Goal: Information Seeking & Learning: Learn about a topic

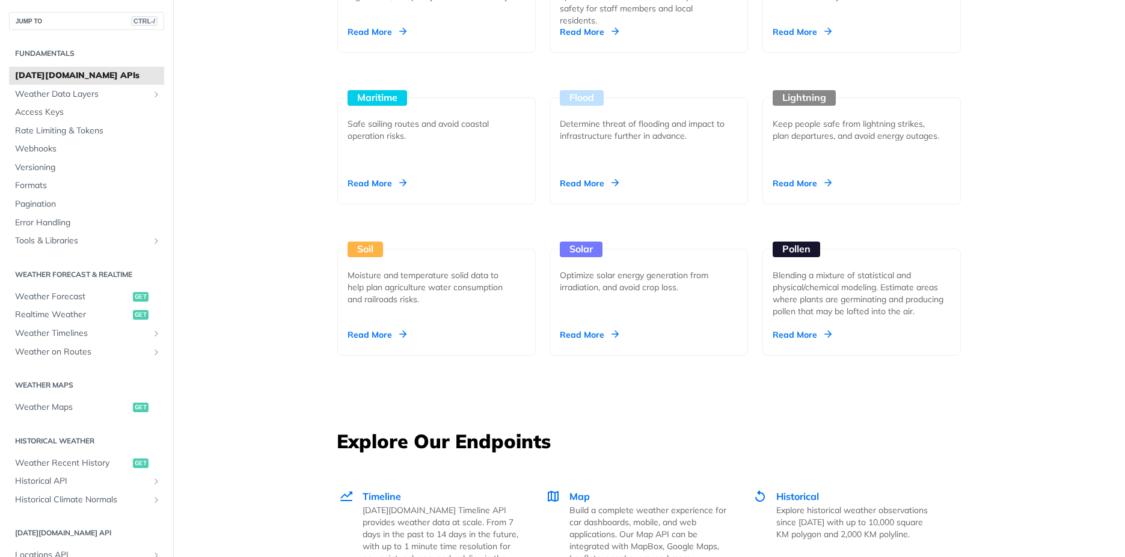
scroll to position [1300, 0]
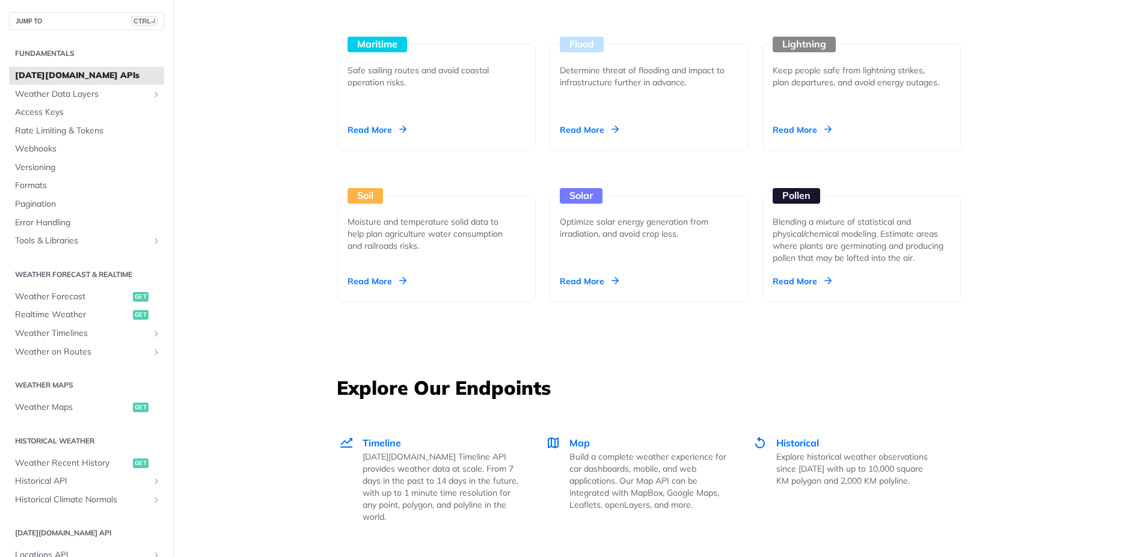
click at [1106, 249] on main "JUMP TO CTRL-/ Fundamentals Tomorrow.io APIs Weather Data Layers Core Probabili…" at bounding box center [562, 335] width 1125 height 3143
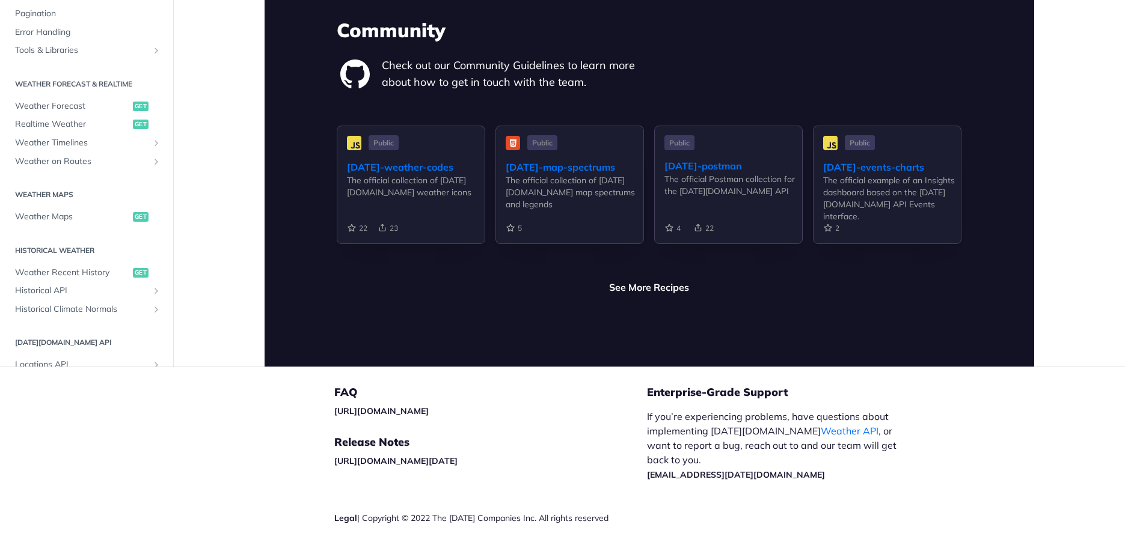
scroll to position [0, 0]
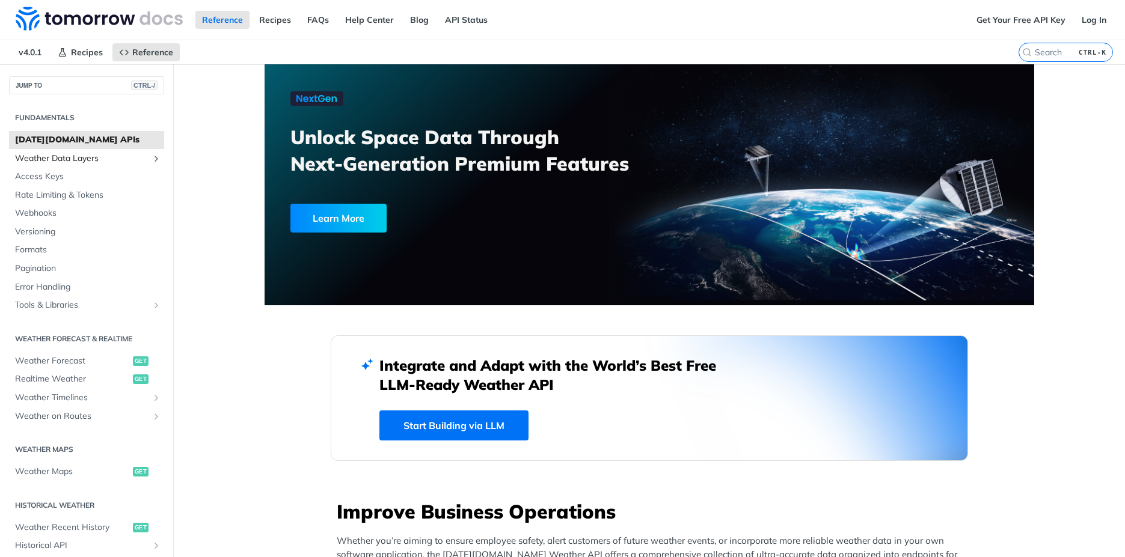
click at [59, 158] on span "Weather Data Layers" at bounding box center [81, 159] width 133 height 12
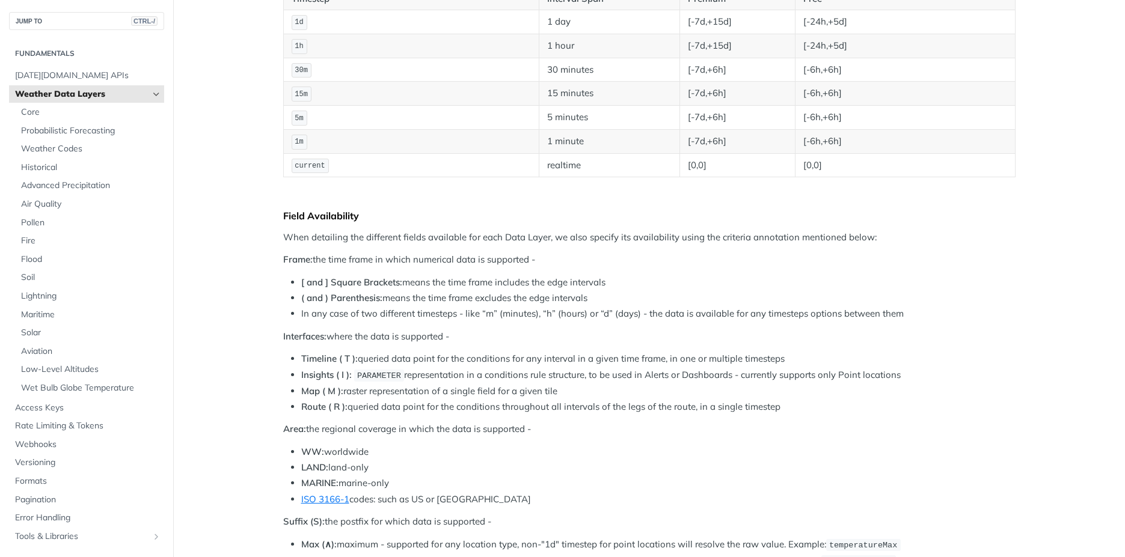
scroll to position [161, 0]
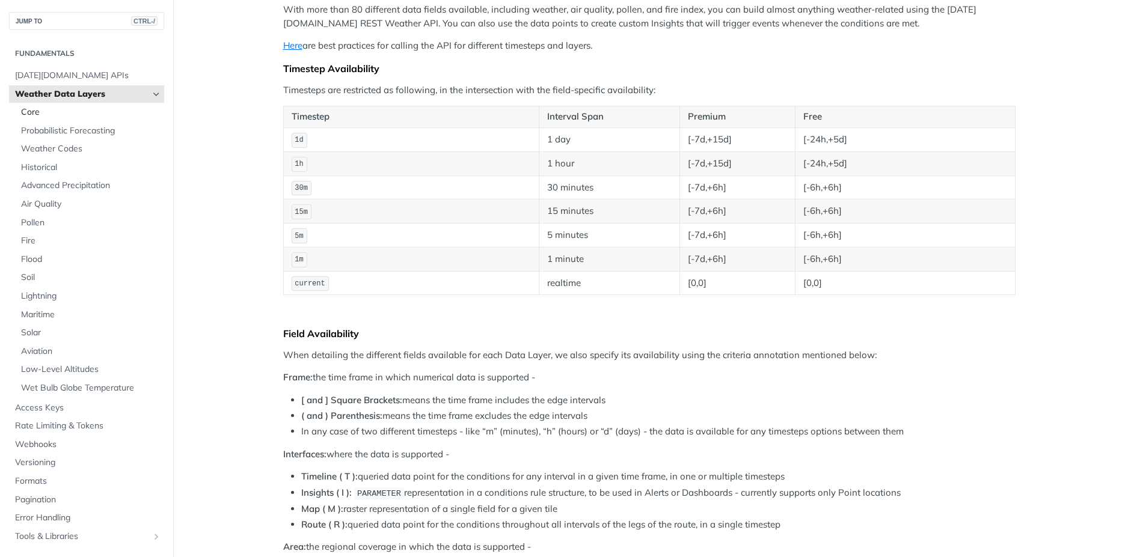
click at [27, 109] on span "Core" at bounding box center [91, 112] width 140 height 12
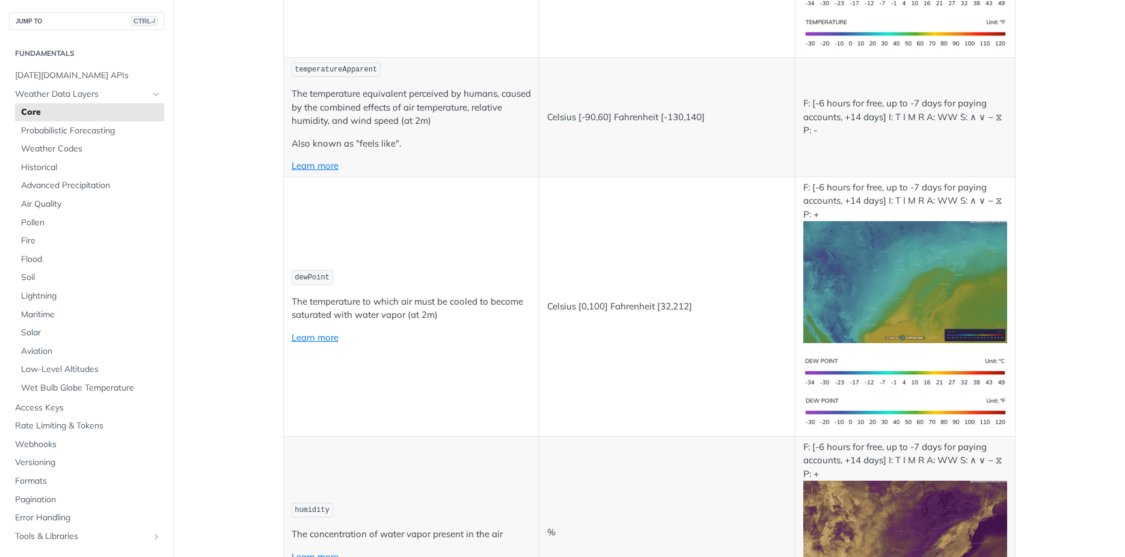
scroll to position [457, 0]
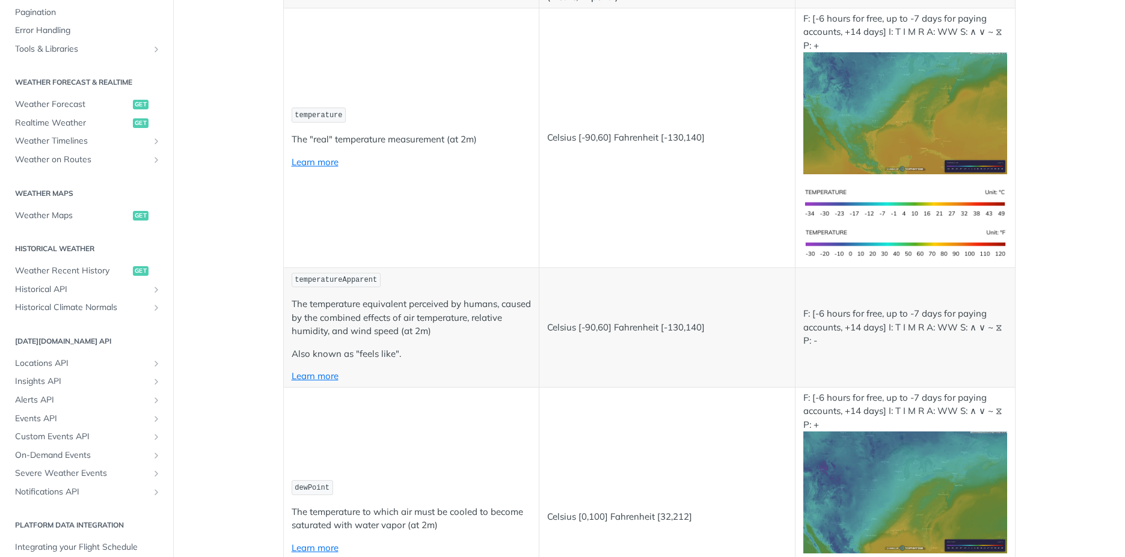
scroll to position [185, 0]
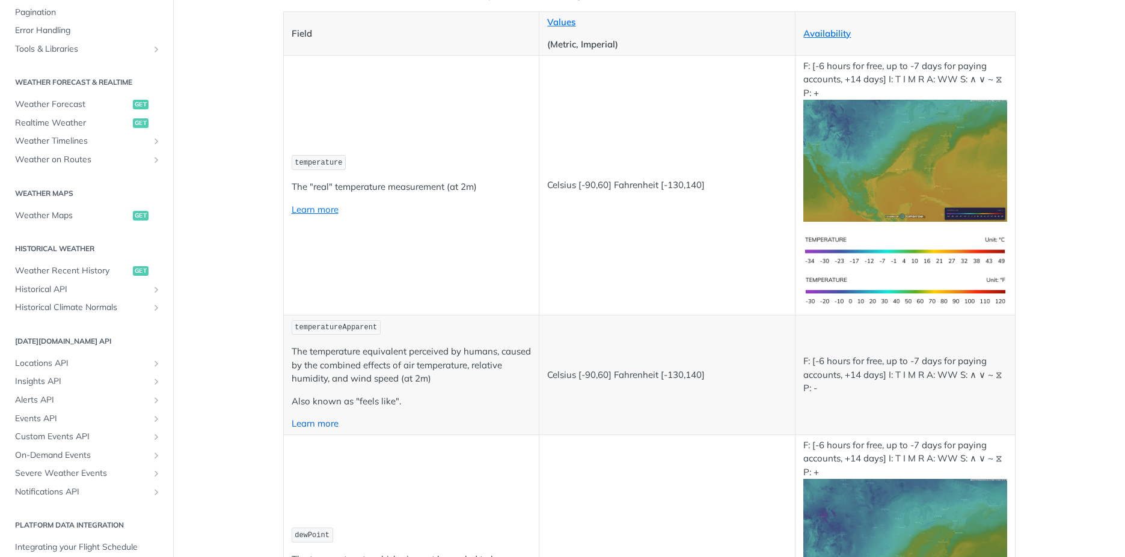
click at [332, 424] on link "Learn more" at bounding box center [315, 423] width 47 height 11
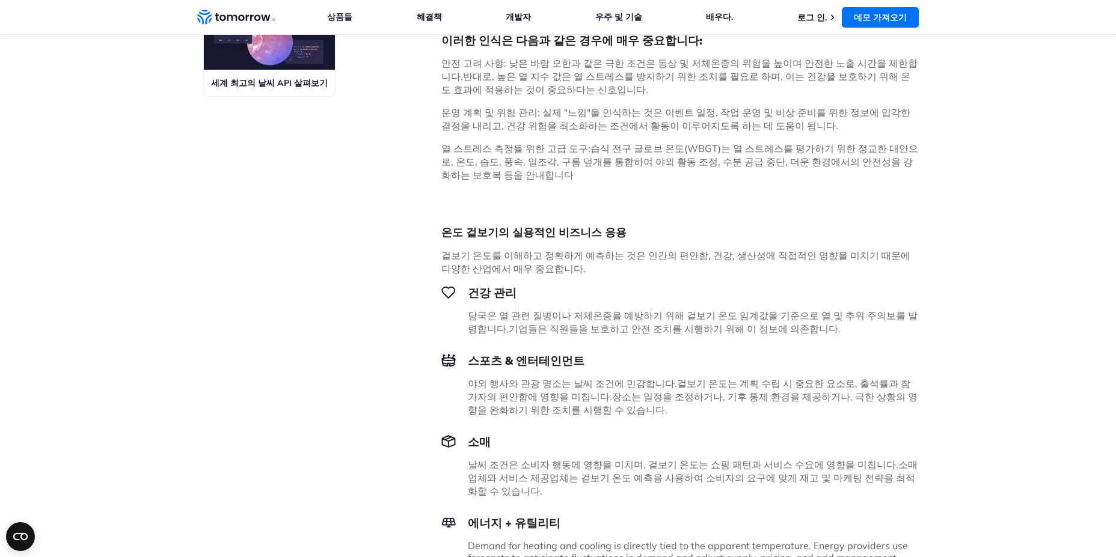
scroll to position [721, 0]
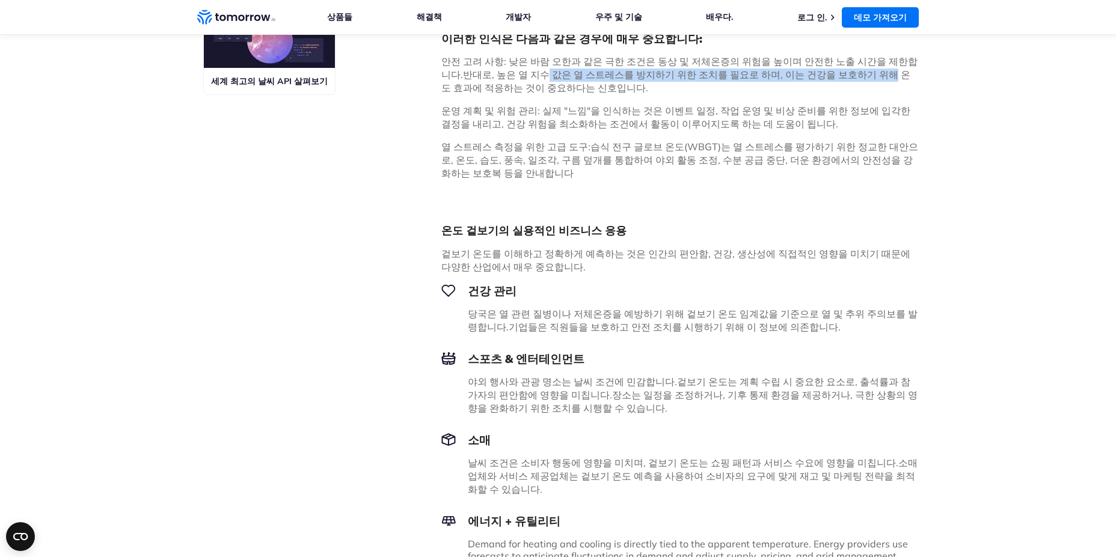
drag, startPoint x: 506, startPoint y: 93, endPoint x: 828, endPoint y: 85, distance: 322.9
click at [828, 85] on font "반대로, 높은 열 지수 값은 열 스트레스를 방지하기 위한 조치를 필요로 하며, 이는 건강을 보호하기 위해 온도 효과에 적응하는 것이 중요하다는…" at bounding box center [675, 81] width 469 height 25
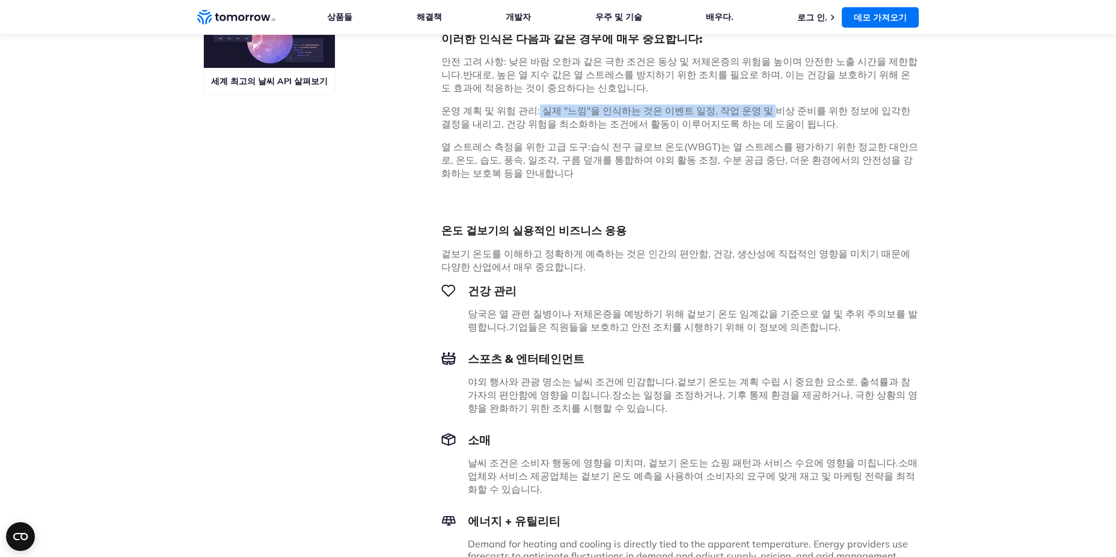
drag, startPoint x: 533, startPoint y: 132, endPoint x: 757, endPoint y: 130, distance: 224.8
click at [757, 130] on font "운영 계획 및 위험 관리: 실제 "느낌"을 인식하는 것은 이벤트 일정, 작업 운영 및 비상 준비를 위한 정보에 입각한 결정을 내리고, 건강 위…" at bounding box center [675, 117] width 469 height 25
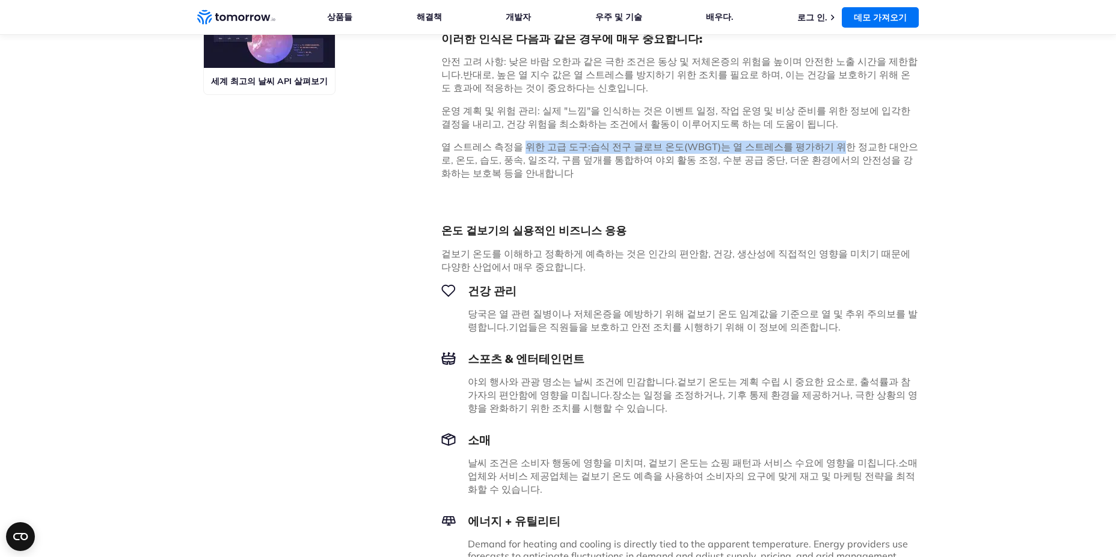
drag, startPoint x: 520, startPoint y: 169, endPoint x: 816, endPoint y: 159, distance: 296.5
click at [546, 179] on font "습식 전구 글로브 온도(WBGT)는 열 스트레스를 평가하기 위한 정교한 대안으로, 온도, 습도, 풍속, 일조각, 구름 덮개를 통합하여 야외 활…" at bounding box center [679, 160] width 477 height 38
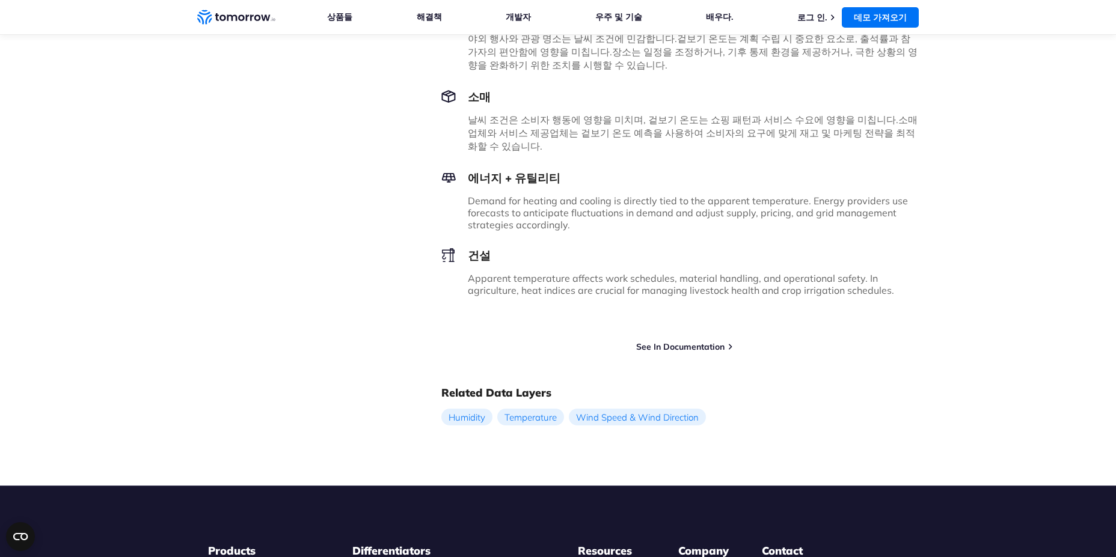
scroll to position [1070, 0]
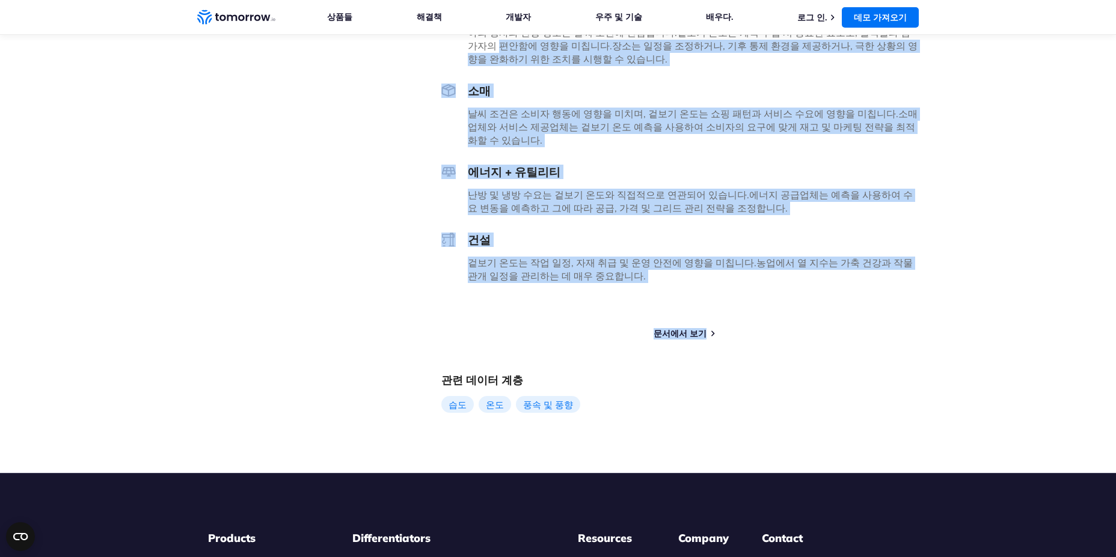
drag, startPoint x: 1114, startPoint y: 374, endPoint x: 1110, endPoint y: 50, distance: 323.4
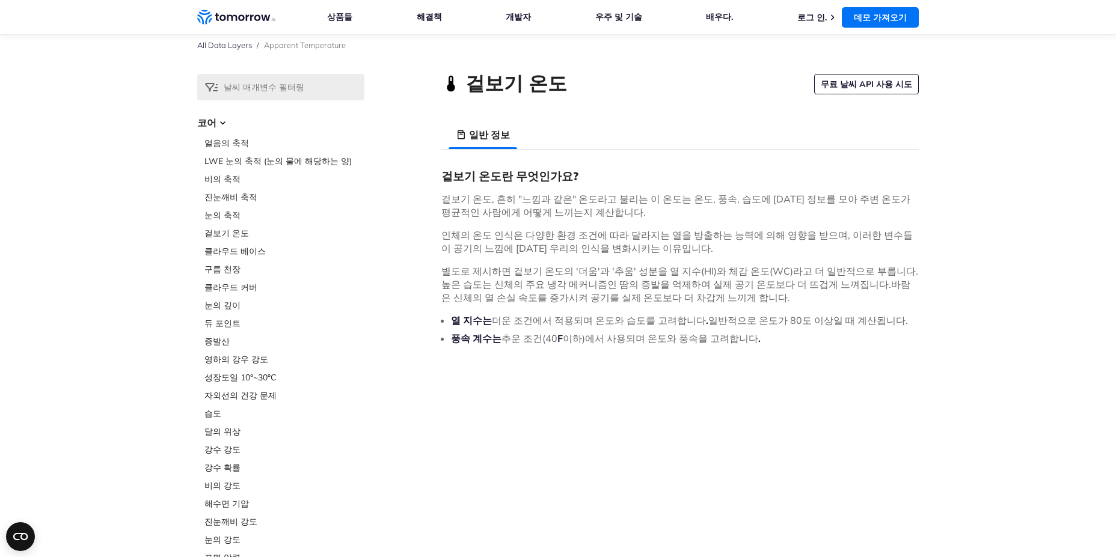
scroll to position [14, 0]
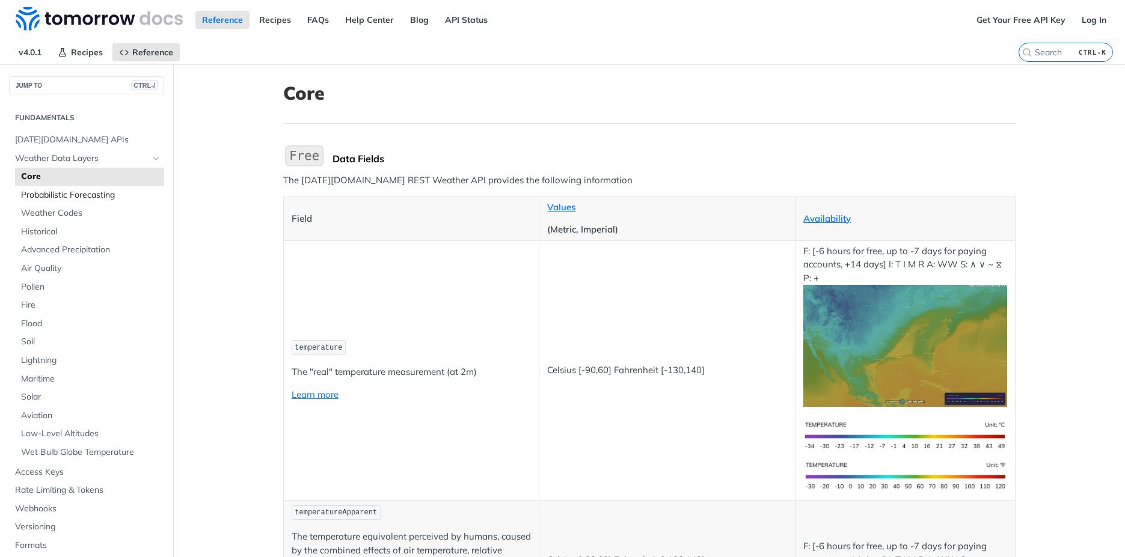
click at [108, 195] on span "Probabilistic Forecasting" at bounding box center [91, 195] width 140 height 12
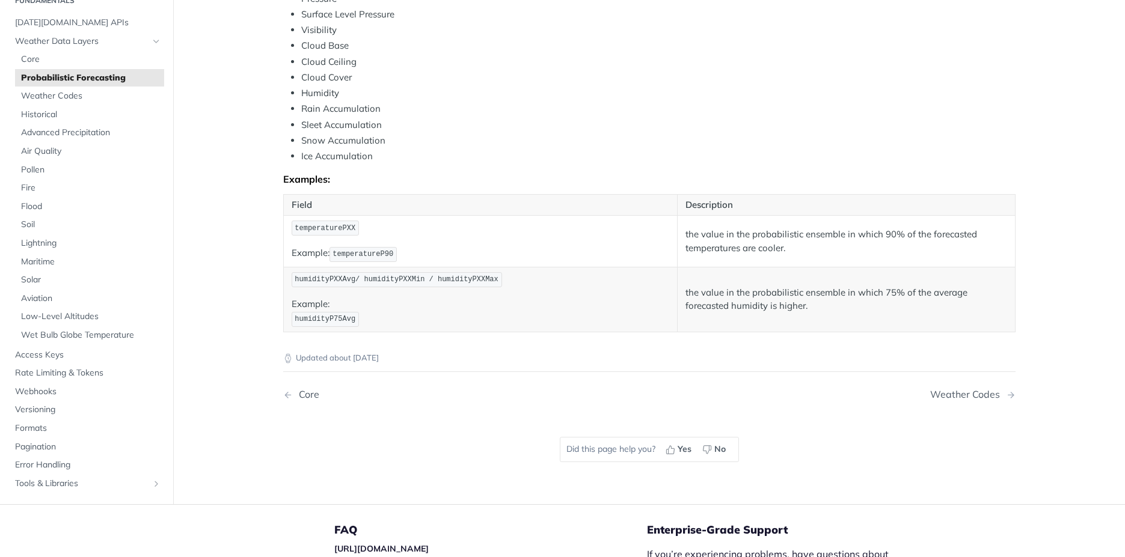
scroll to position [576, 0]
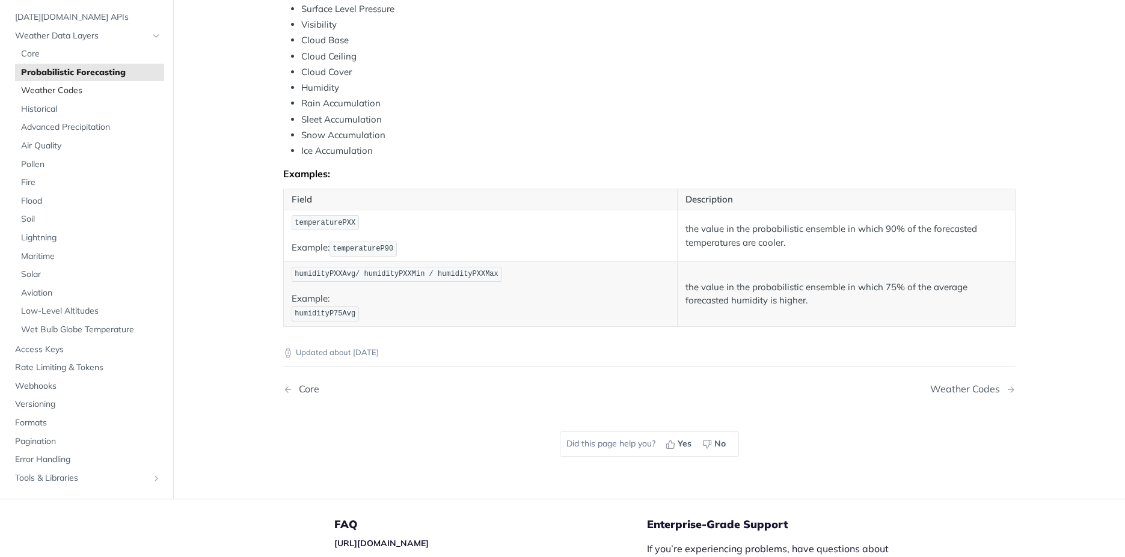
click at [43, 90] on span "Weather Codes" at bounding box center [91, 91] width 140 height 12
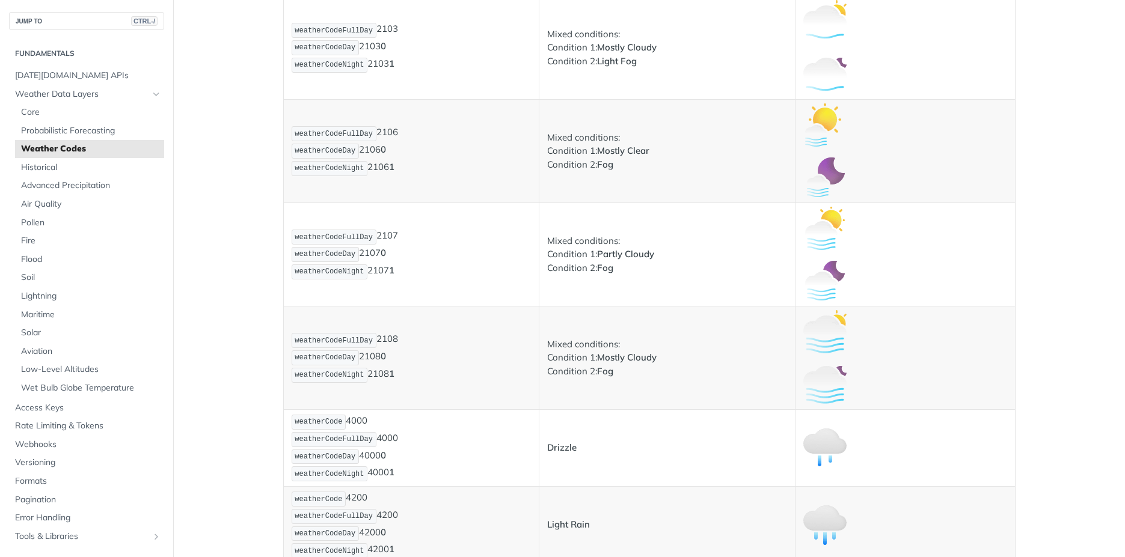
scroll to position [1325, 0]
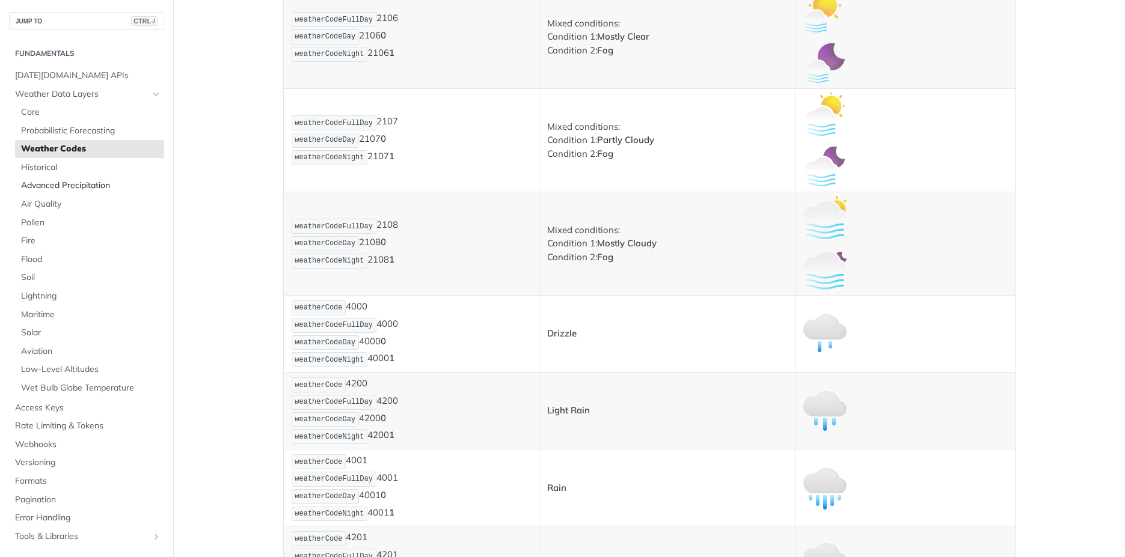
click at [73, 188] on span "Advanced Precipitation" at bounding box center [91, 186] width 140 height 12
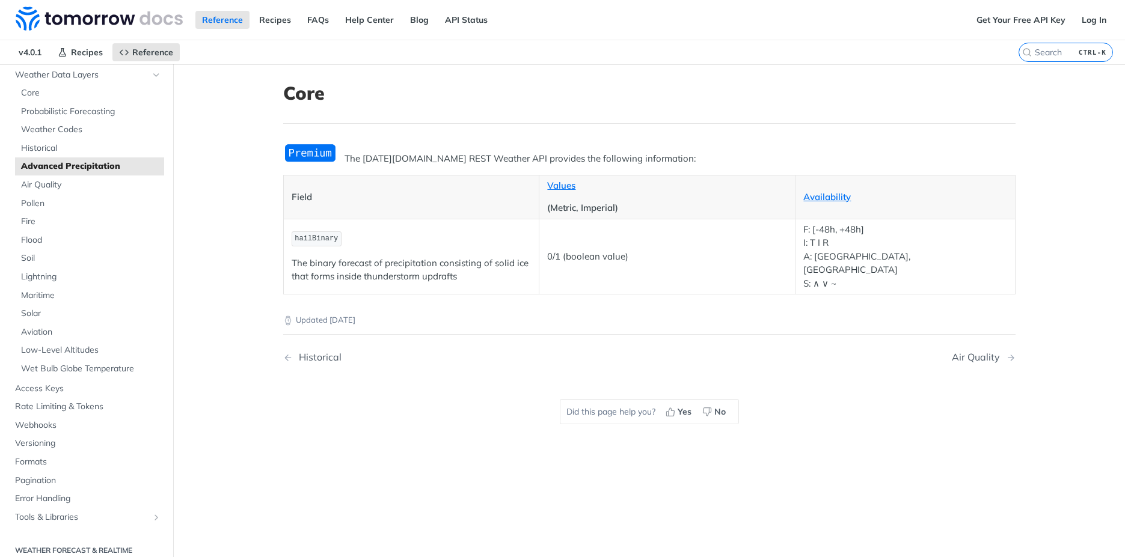
scroll to position [102, 0]
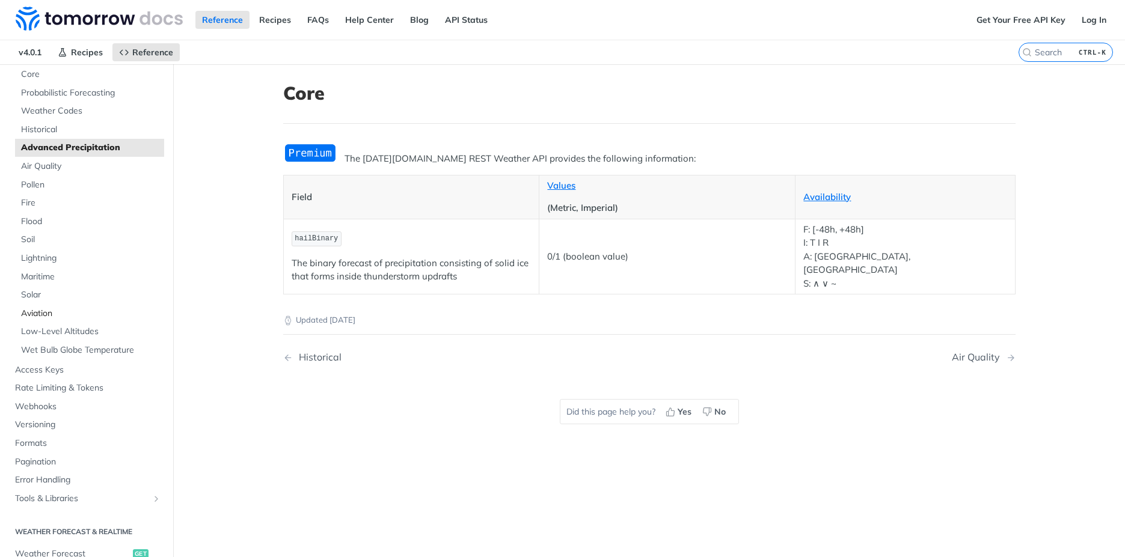
click at [38, 316] on span "Aviation" at bounding box center [91, 314] width 140 height 12
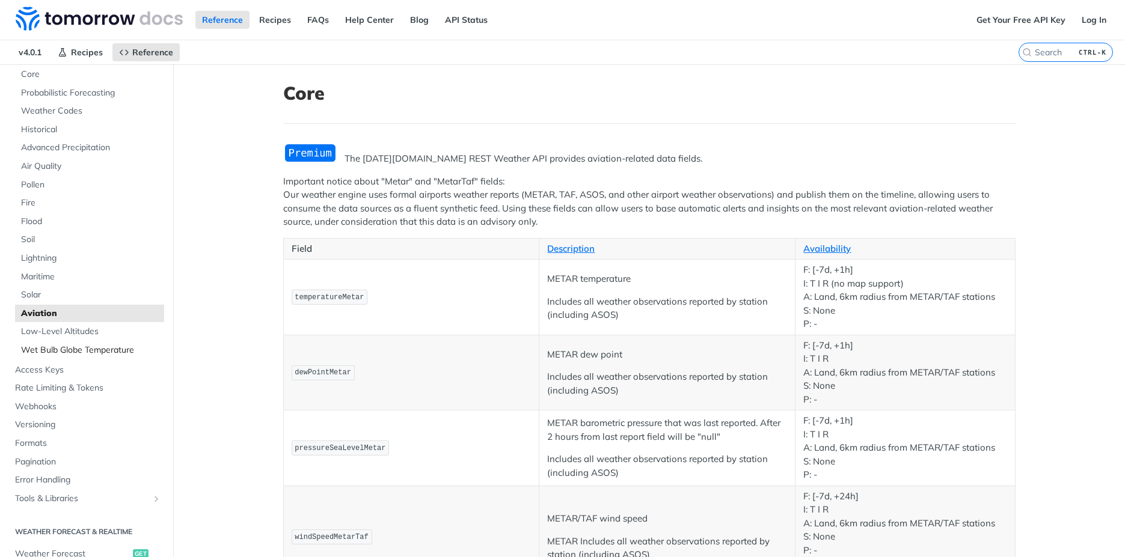
click at [87, 351] on span "Wet Bulb Globe Temperature" at bounding box center [91, 350] width 140 height 12
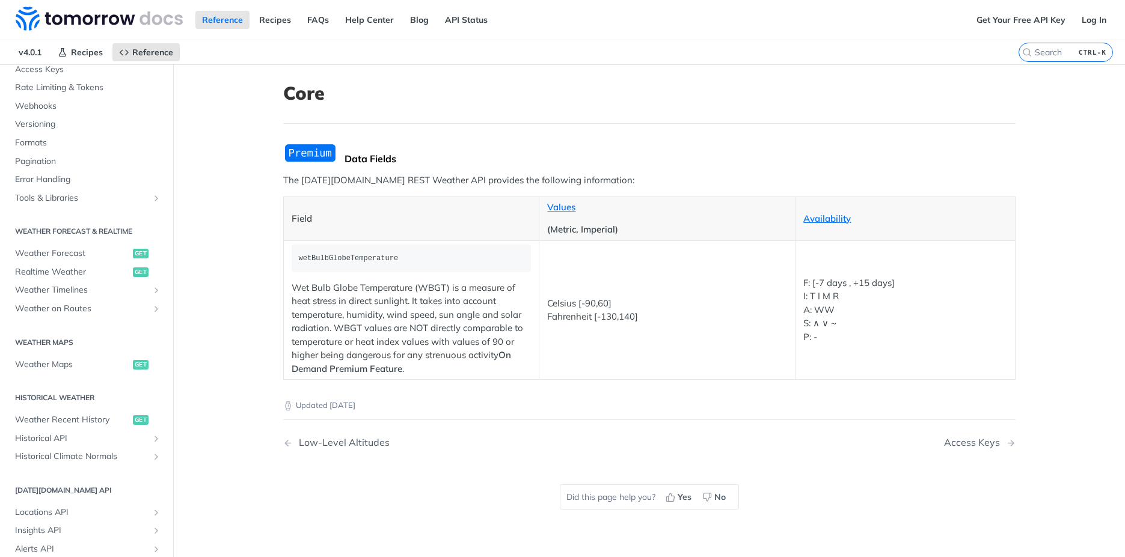
scroll to position [413, 0]
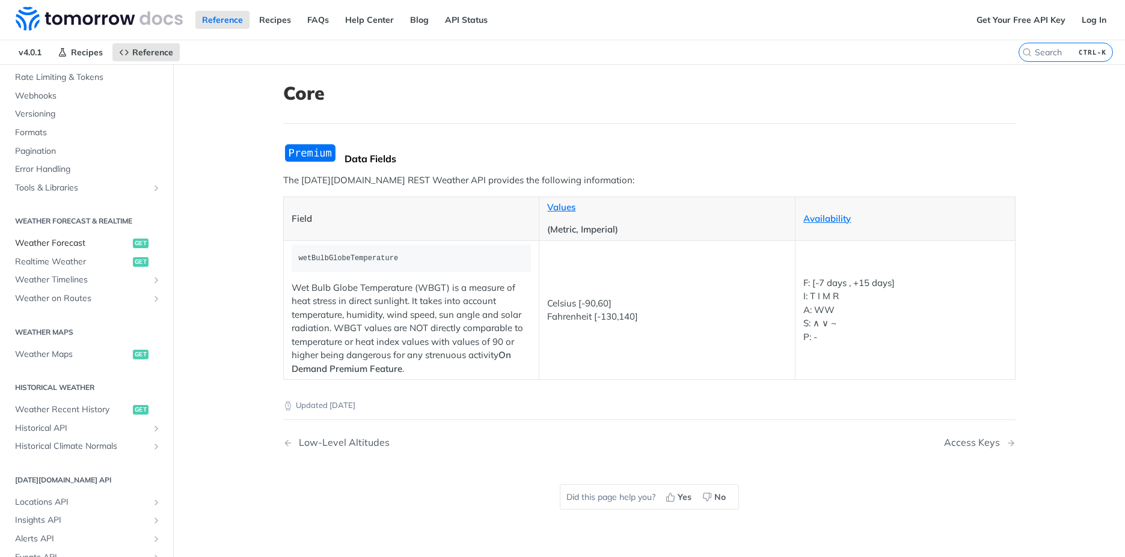
click at [70, 243] on span "Weather Forecast" at bounding box center [72, 243] width 115 height 12
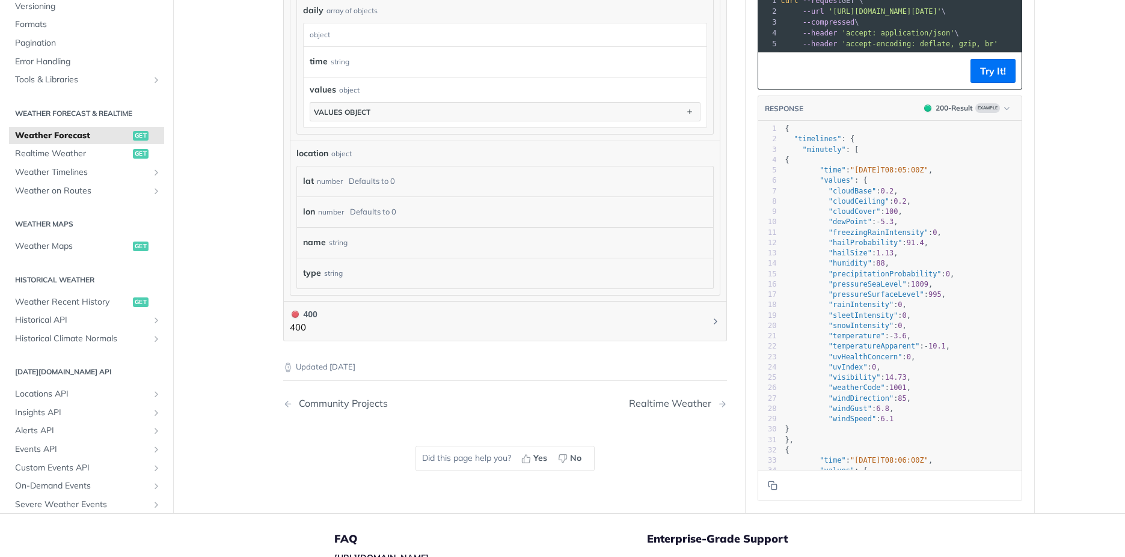
scroll to position [1048, 0]
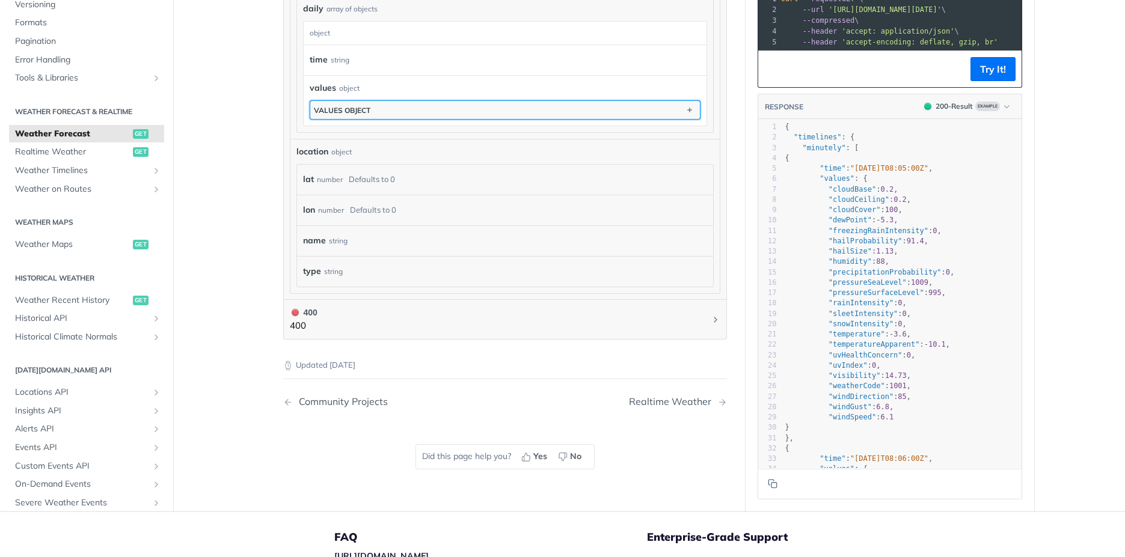
click at [648, 115] on button "values object" at bounding box center [505, 110] width 390 height 18
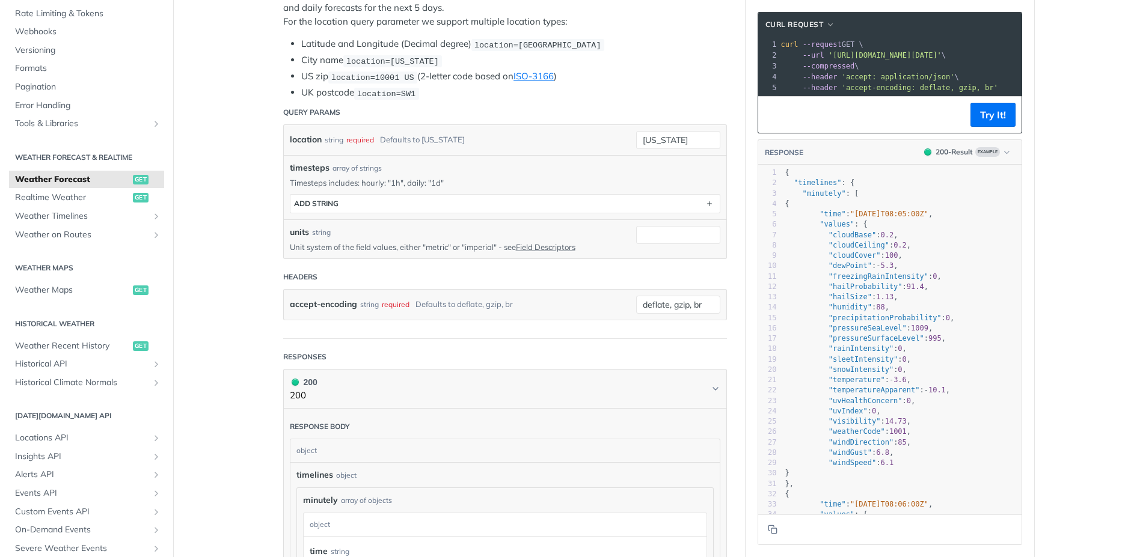
scroll to position [277, 0]
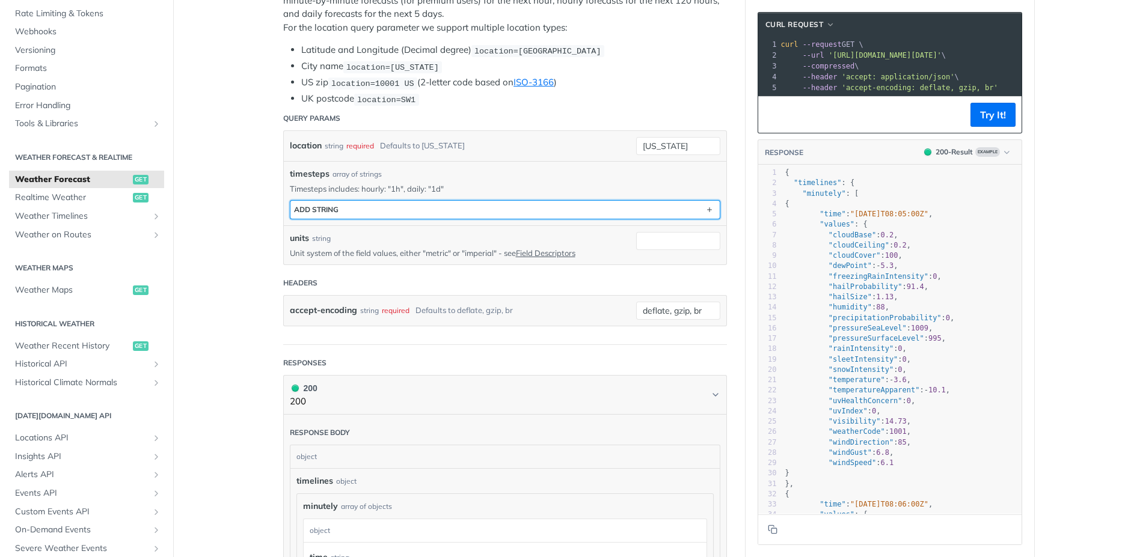
click at [679, 208] on button "ADD string" at bounding box center [504, 210] width 429 height 18
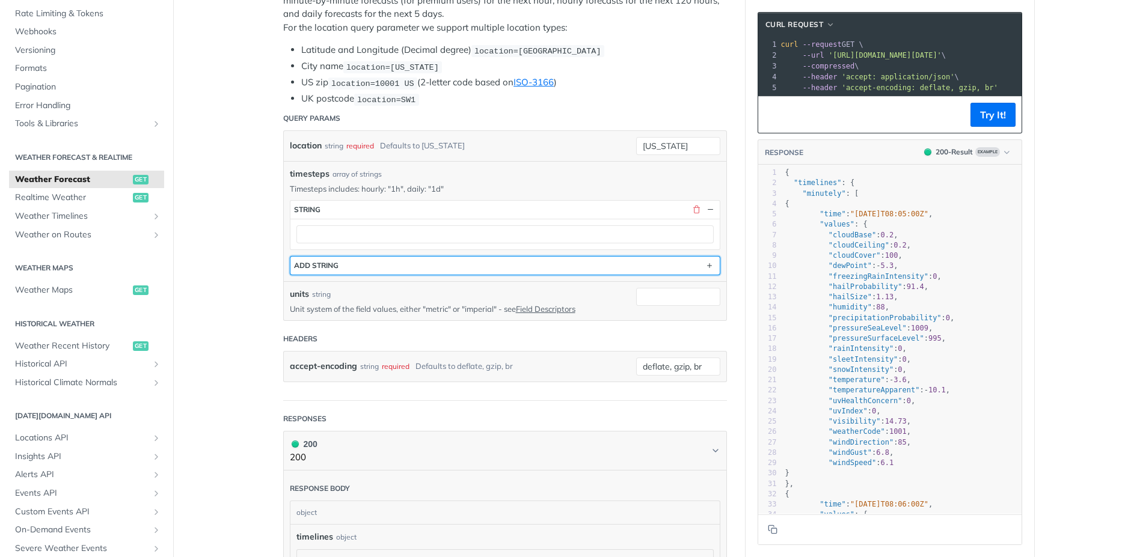
click at [662, 269] on button "ADD string" at bounding box center [504, 266] width 429 height 18
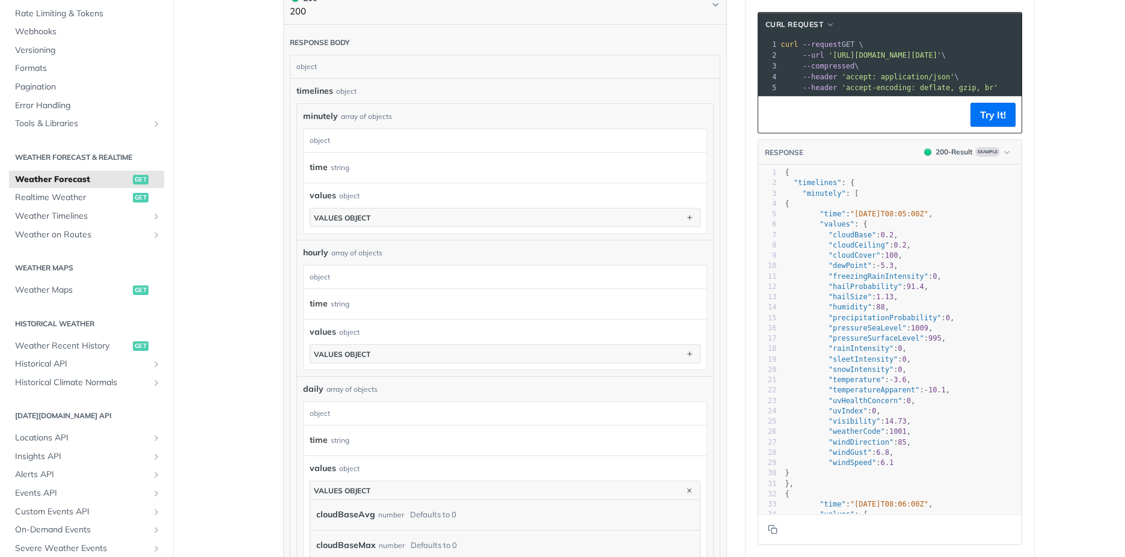
scroll to position [790, 0]
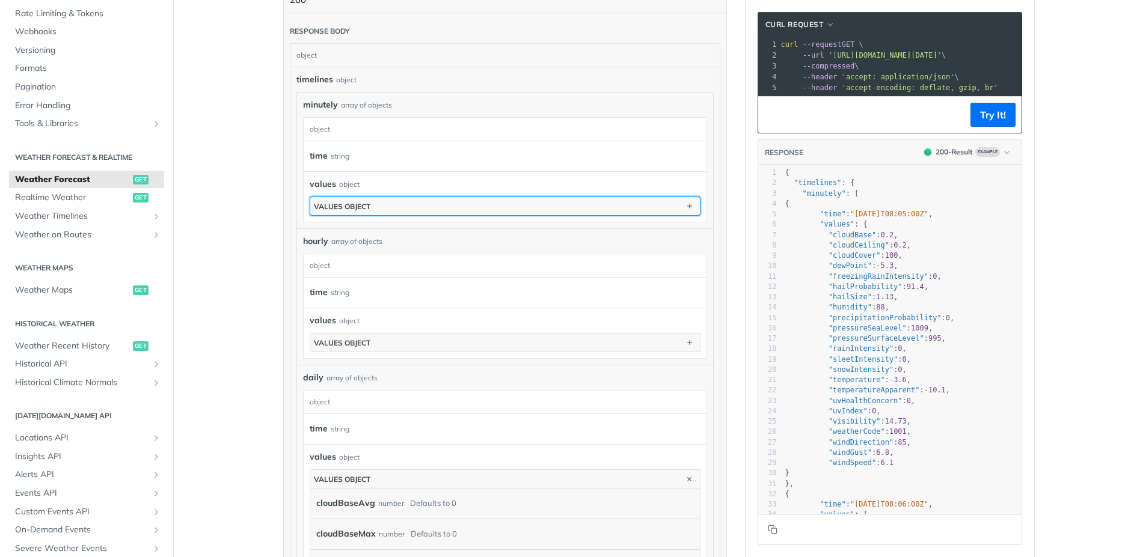
click at [353, 204] on div "values object" at bounding box center [342, 206] width 57 height 9
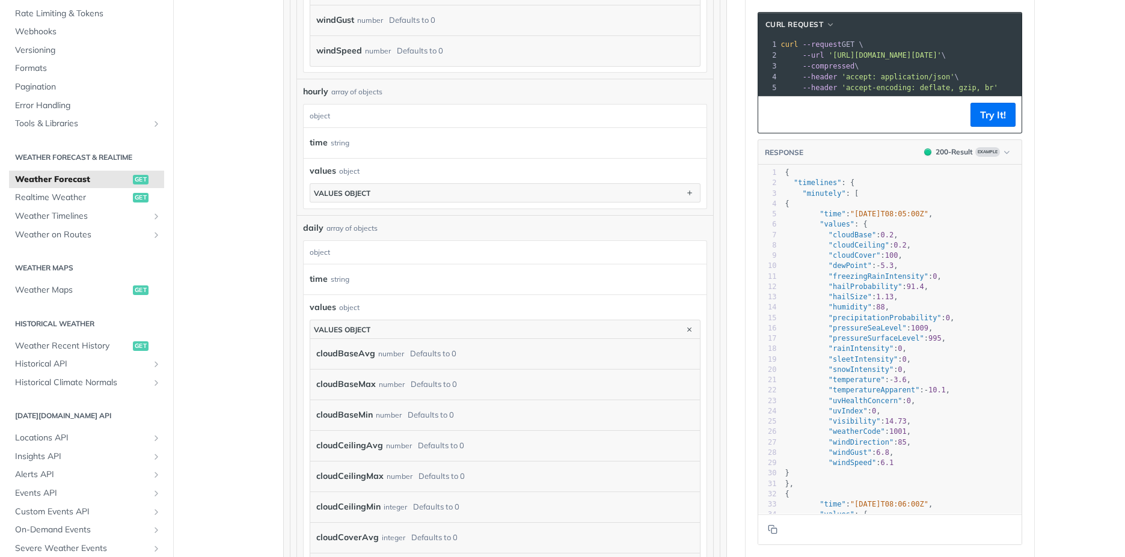
scroll to position [1685, 0]
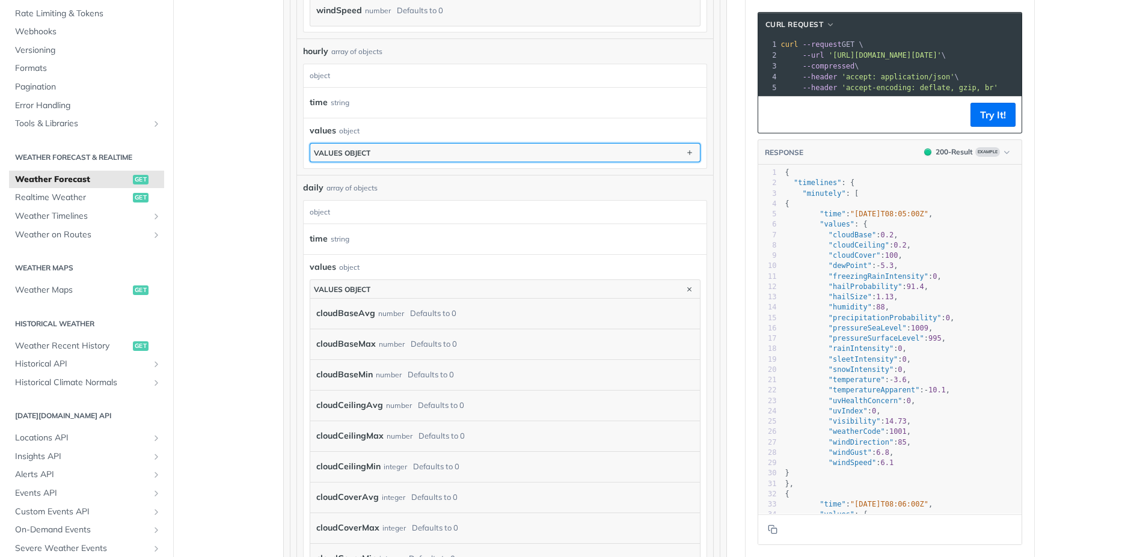
click at [460, 159] on button "values object" at bounding box center [505, 153] width 390 height 18
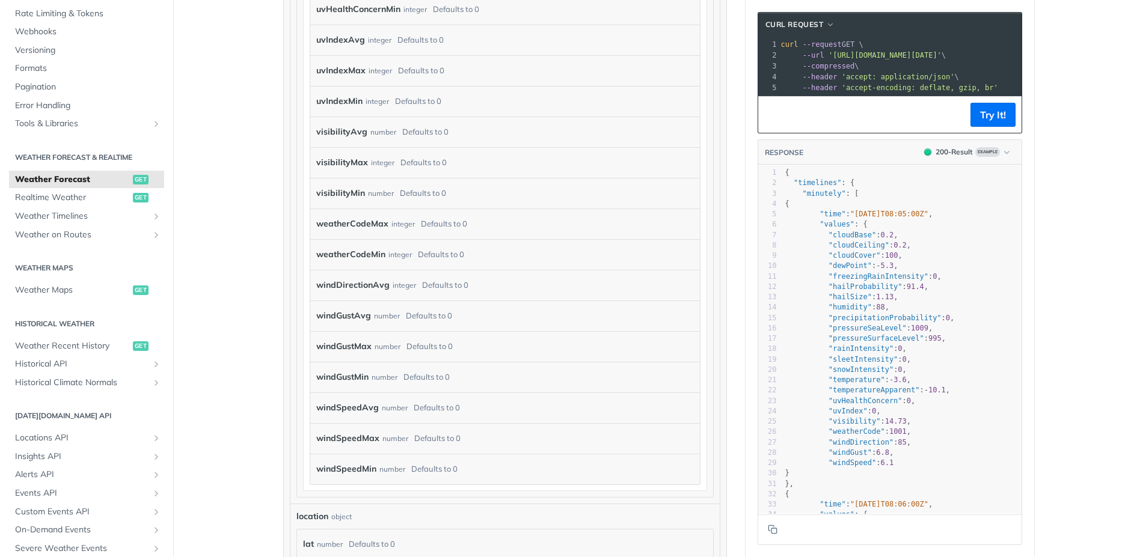
scroll to position [5836, 0]
